Goal: Task Accomplishment & Management: Manage account settings

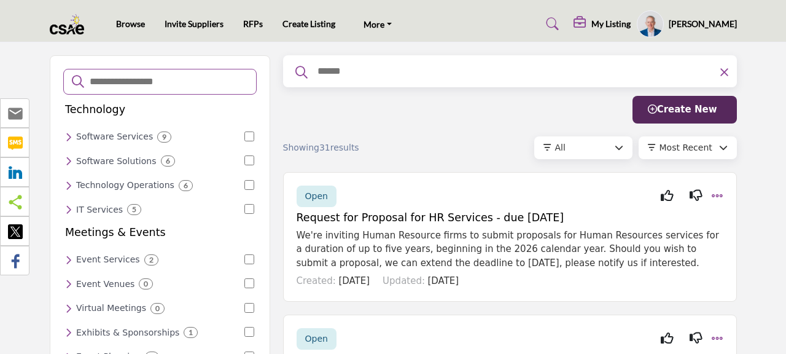
click at [625, 26] on h5 "My Listing" at bounding box center [610, 23] width 39 height 11
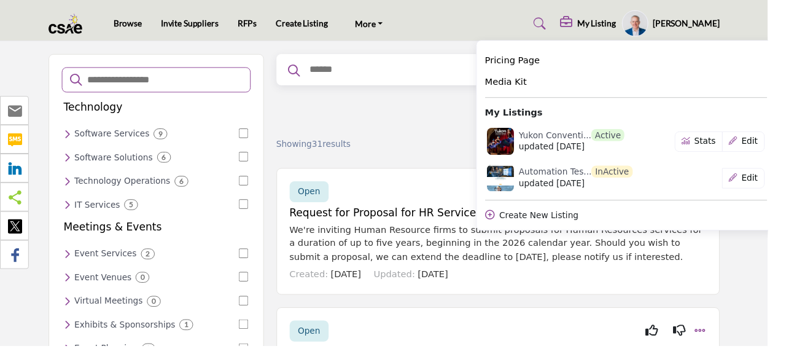
click at [443, 106] on div "Filter Create New" at bounding box center [510, 110] width 454 height 28
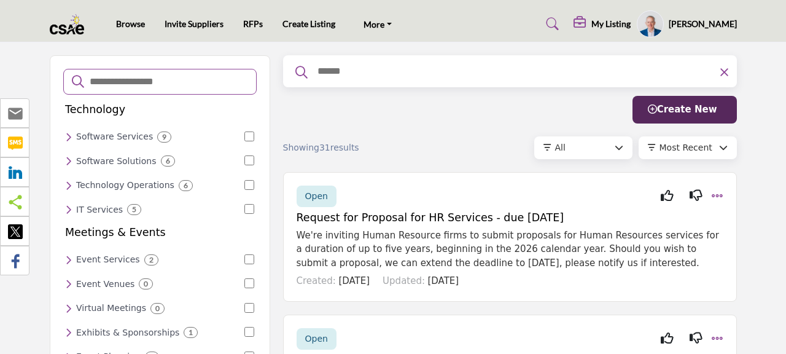
click at [69, 28] on img at bounding box center [70, 24] width 41 height 20
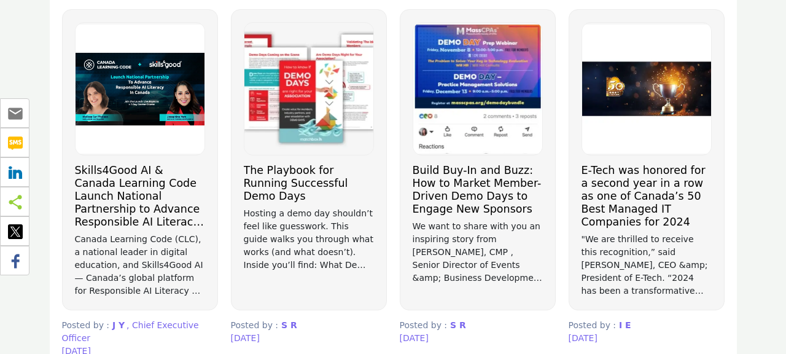
scroll to position [764, 0]
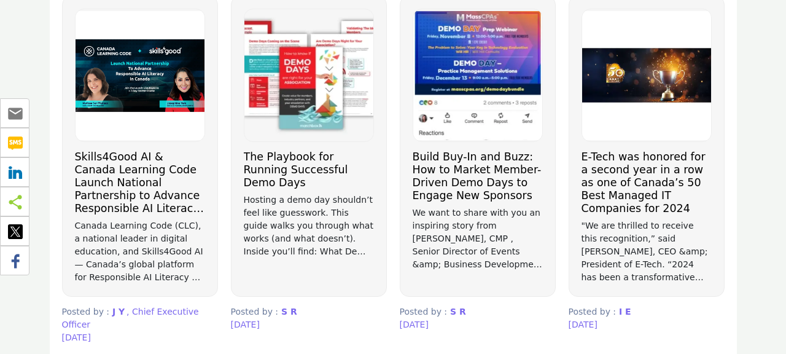
click at [478, 165] on h3 "Build Buy-In and Buzz: How to Market Member-Driven Demo Days to Engage New Spon…" at bounding box center [477, 176] width 130 height 52
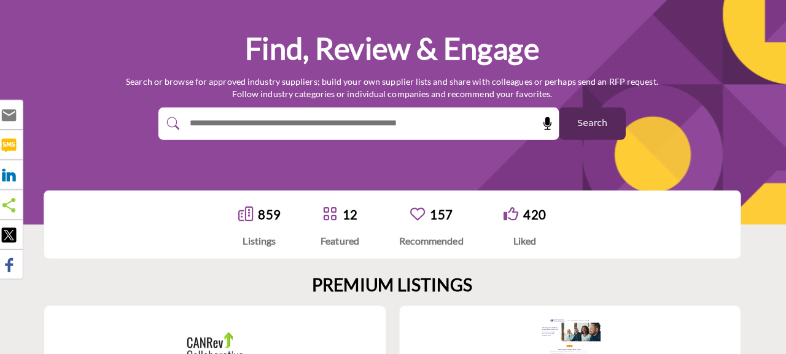
scroll to position [0, 0]
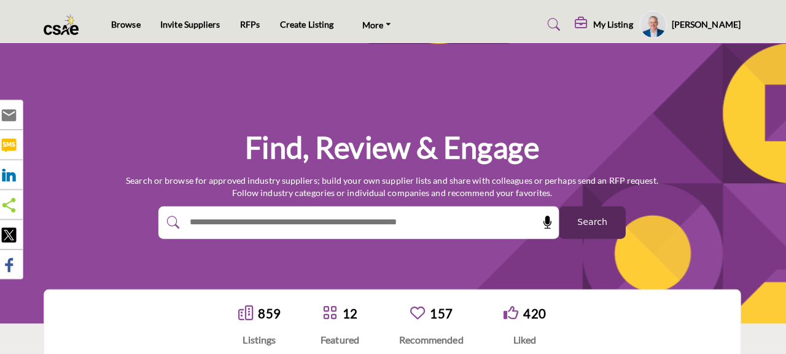
click at [253, 26] on link "RFPs" at bounding box center [253, 23] width 20 height 10
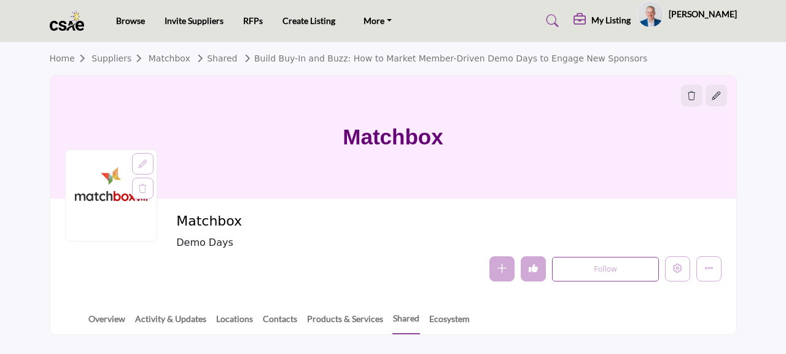
click at [678, 269] on icon "Edit company" at bounding box center [677, 267] width 9 height 9
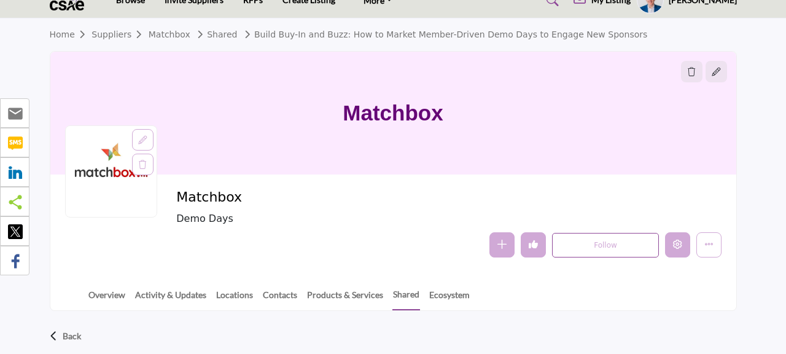
scroll to position [29, 0]
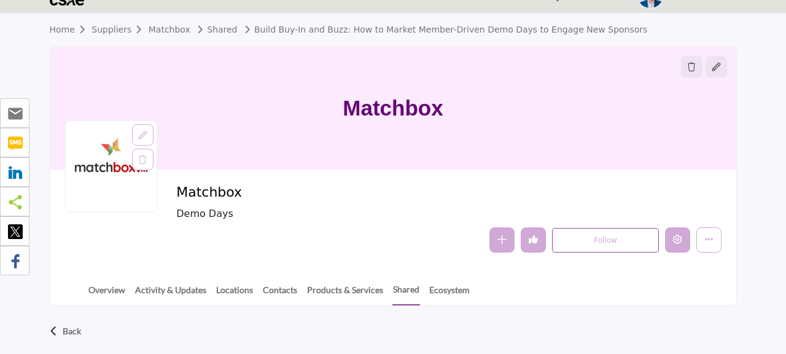
click at [676, 244] on button "Edit company" at bounding box center [677, 239] width 25 height 25
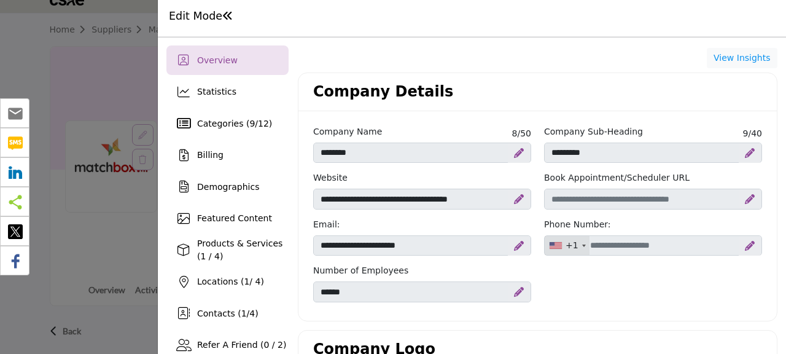
scroll to position [349, 0]
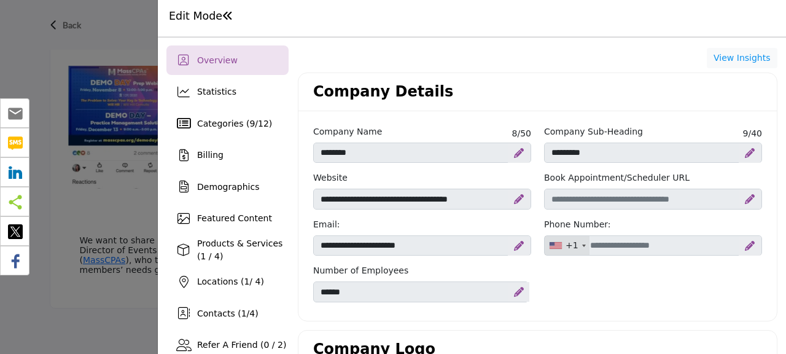
click at [229, 220] on span "Featured Content" at bounding box center [234, 218] width 75 height 10
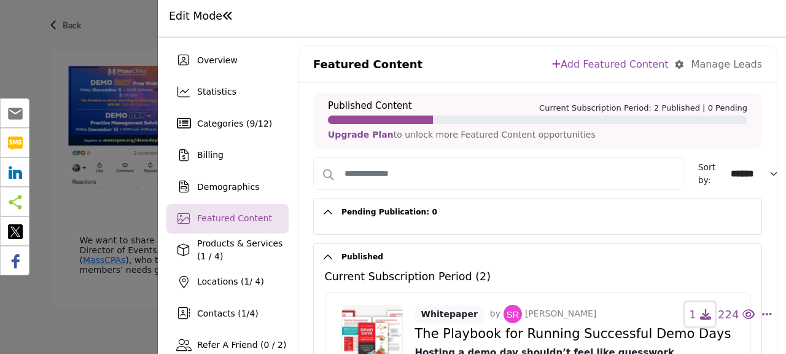
click at [700, 312] on icon "button" at bounding box center [705, 313] width 11 height 11
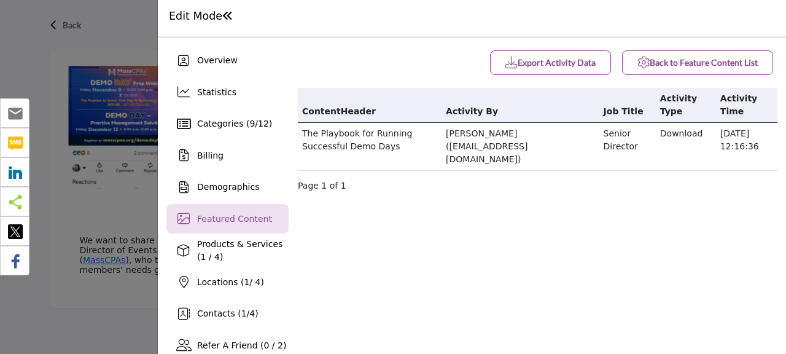
click at [213, 217] on span "Featured Content" at bounding box center [234, 219] width 75 height 10
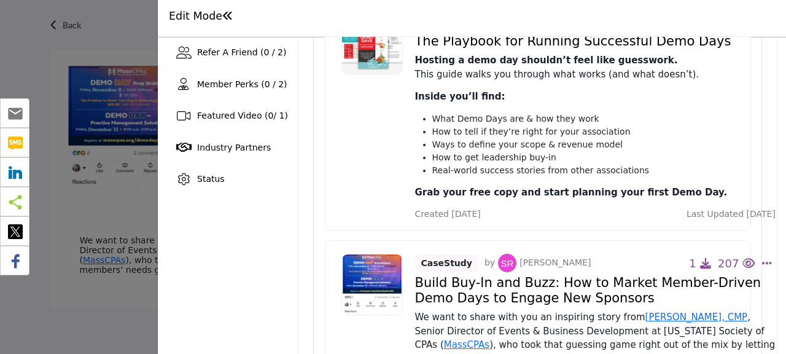
scroll to position [298, 0]
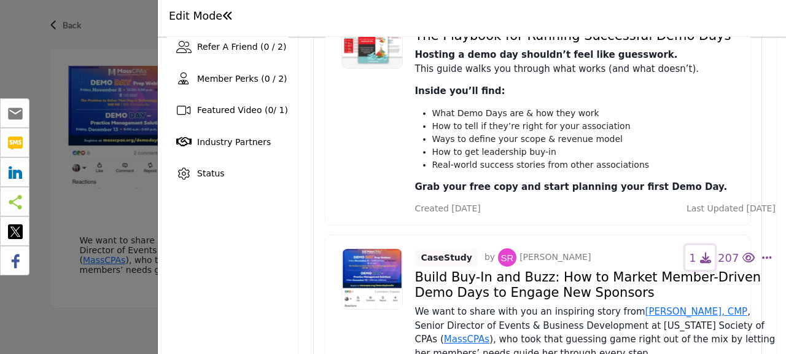
click at [703, 21] on icon "button" at bounding box center [705, 15] width 11 height 11
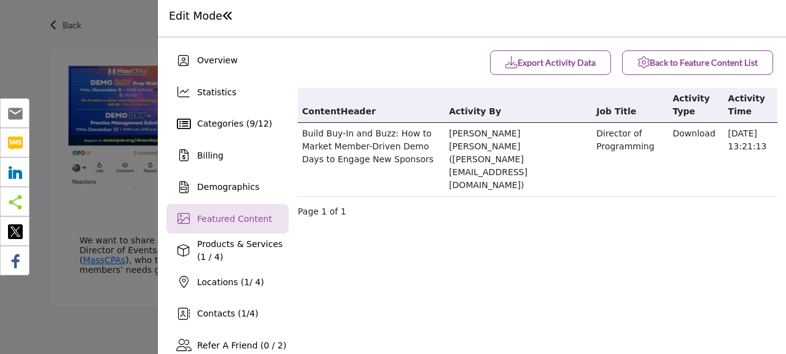
scroll to position [0, 0]
click at [214, 59] on span "Overview" at bounding box center [217, 60] width 41 height 10
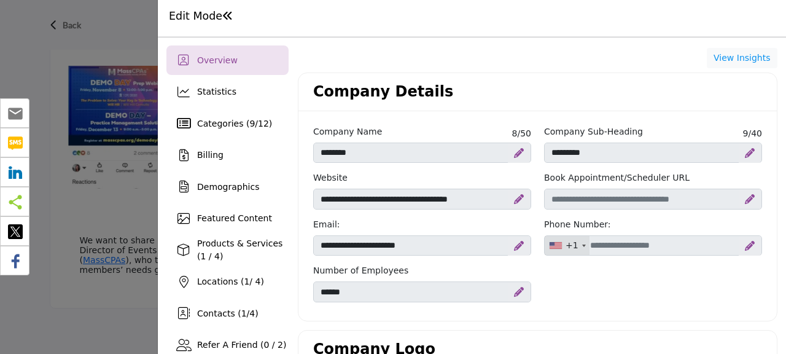
click at [220, 57] on span "Overview" at bounding box center [217, 60] width 41 height 10
click at [737, 58] on button "View Insights" at bounding box center [741, 58] width 71 height 21
